Goal: Task Accomplishment & Management: Complete application form

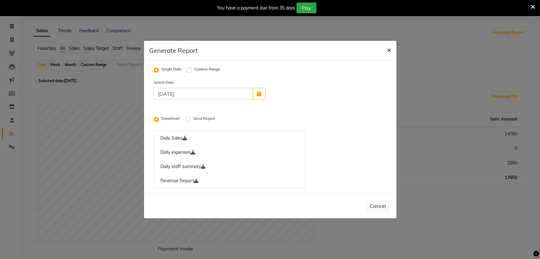
click at [389, 51] on span "×" at bounding box center [389, 49] width 4 height 9
radio input "false"
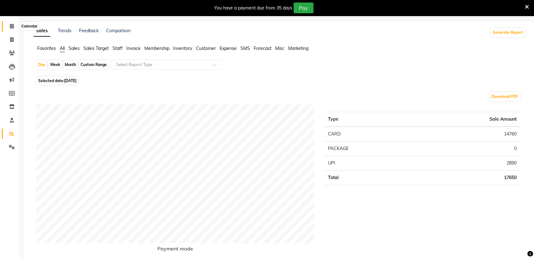
click at [11, 27] on icon at bounding box center [12, 26] width 4 height 5
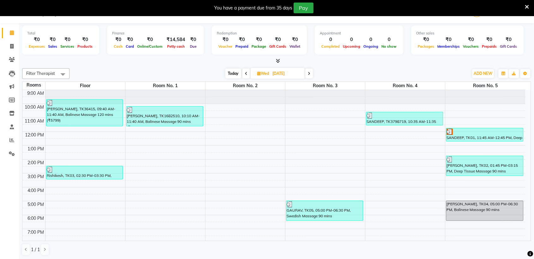
click at [230, 74] on span "Today" at bounding box center [234, 74] width 16 height 10
type input "[DATE]"
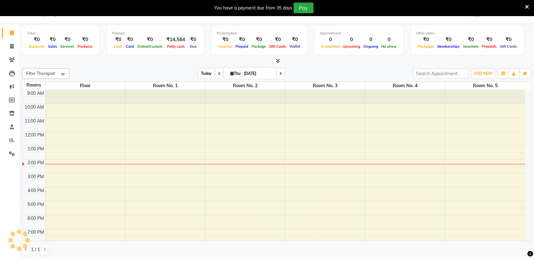
scroll to position [56, 0]
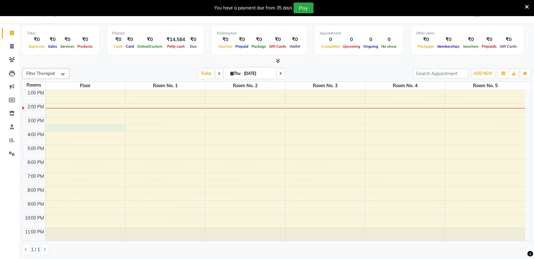
click at [108, 124] on div "9:00 AM 10:00 AM 11:00 AM 12:00 PM 1:00 PM 2:00 PM 3:00 PM 4:00 PM 5:00 PM 6:00…" at bounding box center [273, 138] width 503 height 208
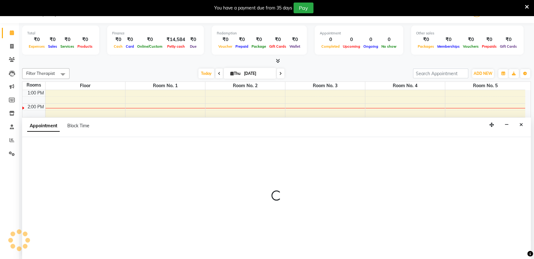
scroll to position [16, 0]
select select "tentative"
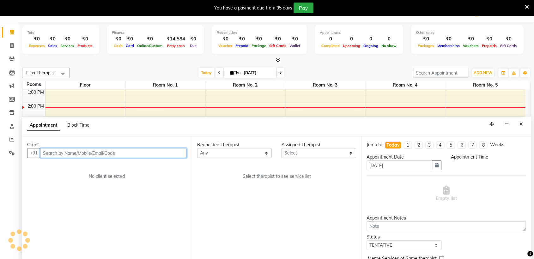
select select "930"
click at [109, 152] on input "text" at bounding box center [113, 153] width 147 height 10
paste input "9892276888"
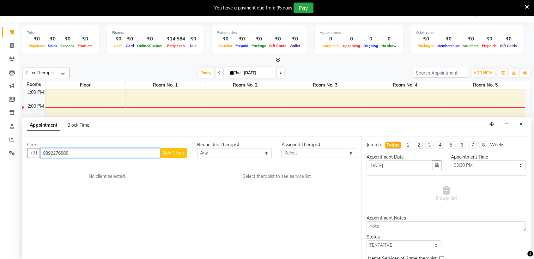
click at [109, 153] on input "9892276888" at bounding box center [100, 153] width 120 height 10
type input "9"
